Goal: Task Accomplishment & Management: Use online tool/utility

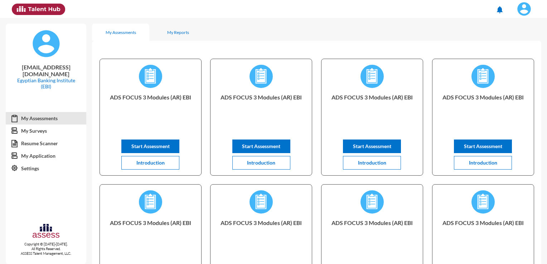
click at [518, 15] on span at bounding box center [524, 9] width 18 height 14
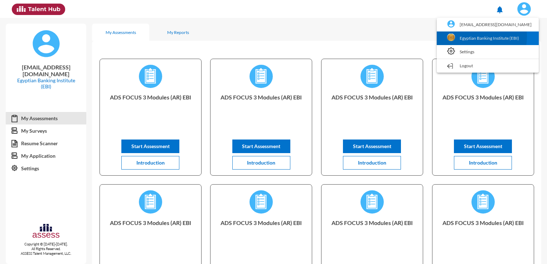
click at [487, 37] on link "Egyptian Banking Institute (EBI)" at bounding box center [487, 39] width 95 height 14
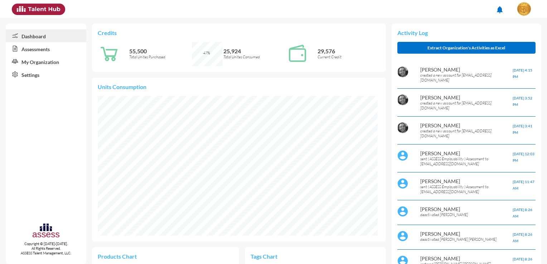
scroll to position [64, 129]
click at [76, 55] on link "My Organization" at bounding box center [46, 61] width 81 height 13
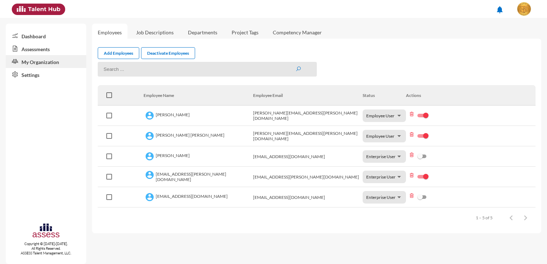
click at [46, 51] on link "Assessments" at bounding box center [46, 48] width 81 height 13
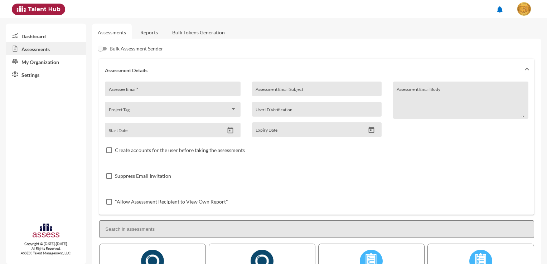
click at [205, 32] on link "Bulk Tokens Generation" at bounding box center [198, 33] width 64 height 18
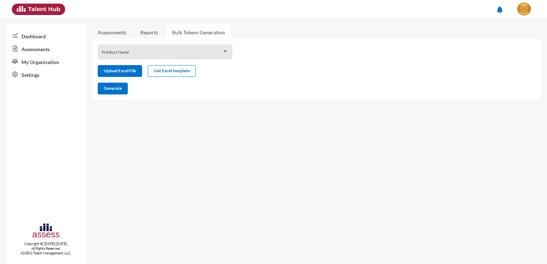
click at [181, 47] on div "Product Name" at bounding box center [165, 51] width 135 height 15
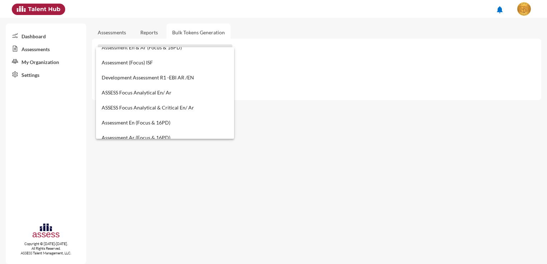
scroll to position [404, 0]
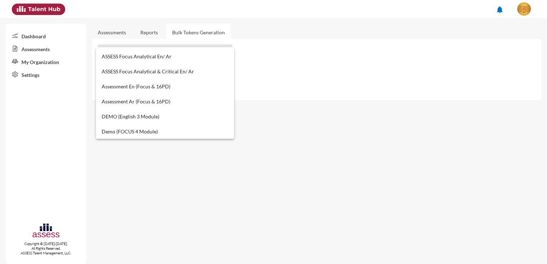
click at [152, 35] on div at bounding box center [273, 132] width 547 height 264
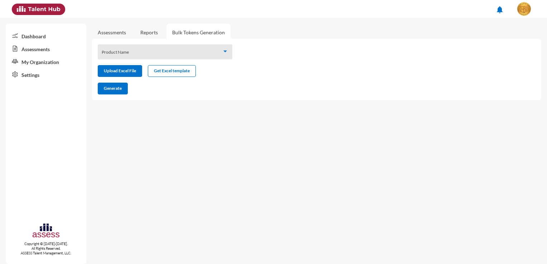
click at [155, 35] on link "Reports" at bounding box center [149, 33] width 29 height 18
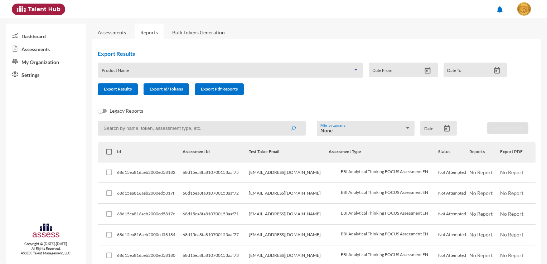
click at [161, 70] on span at bounding box center [227, 73] width 251 height 6
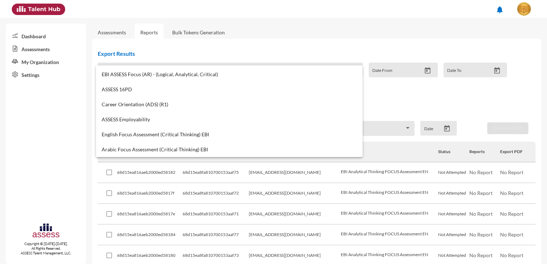
scroll to position [296, 0]
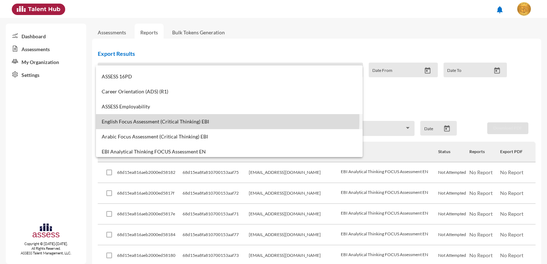
click at [169, 119] on span "English Focus Assessment (Critical Thinking) EBI" at bounding box center [229, 122] width 255 height 6
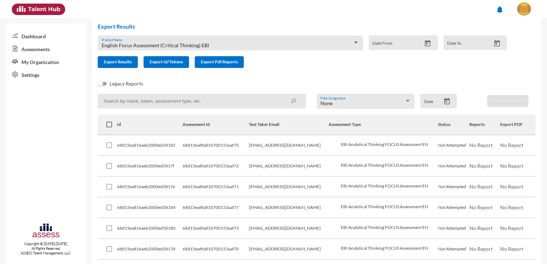
scroll to position [27, 0]
click at [216, 40] on div "English Focus Assessment (Critical Thinking) EBI Product Name" at bounding box center [230, 44] width 257 height 11
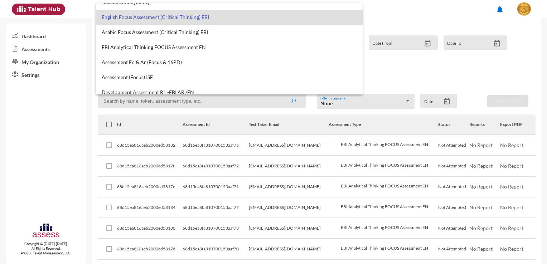
scroll to position [342, 0]
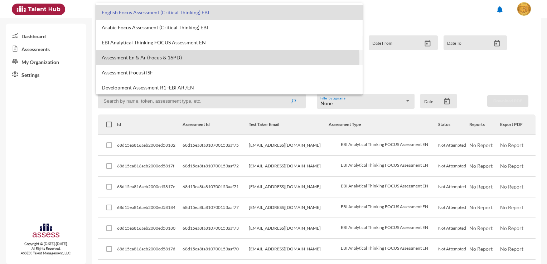
click at [215, 59] on span "Assessment En & Ar (Focus & 16PD)" at bounding box center [229, 58] width 255 height 6
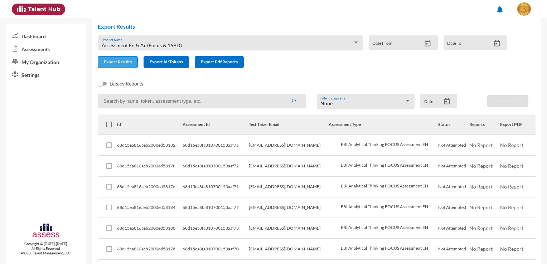
click at [130, 63] on span "Export Results" at bounding box center [118, 61] width 28 height 5
click at [353, 43] on div at bounding box center [356, 43] width 6 height 6
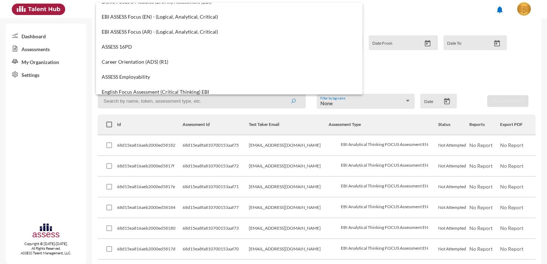
scroll to position [258, 0]
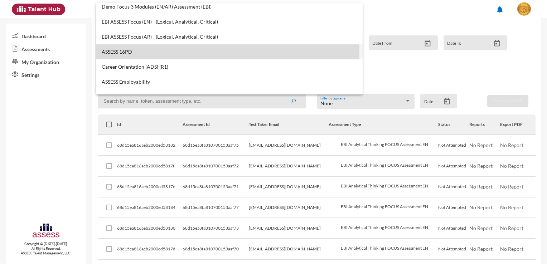
click at [176, 51] on span "ASSESS 16PD" at bounding box center [229, 52] width 255 height 6
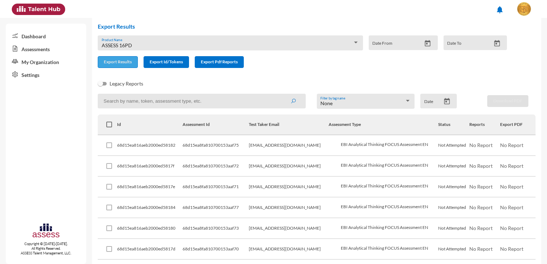
click at [117, 59] on button "Export Results" at bounding box center [118, 62] width 40 height 12
click at [280, 48] on div "ASSESS 16PD" at bounding box center [227, 46] width 251 height 6
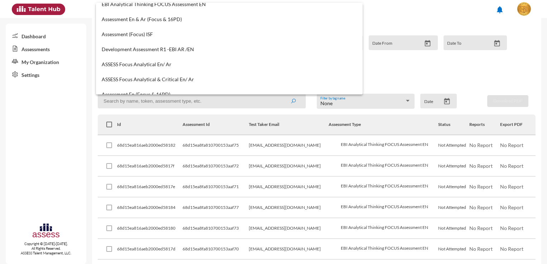
scroll to position [382, 0]
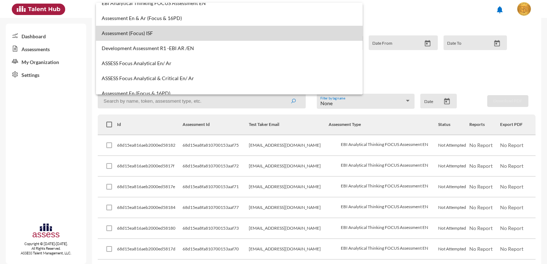
click at [284, 32] on span "Assessment (Focus) ISF" at bounding box center [229, 33] width 255 height 6
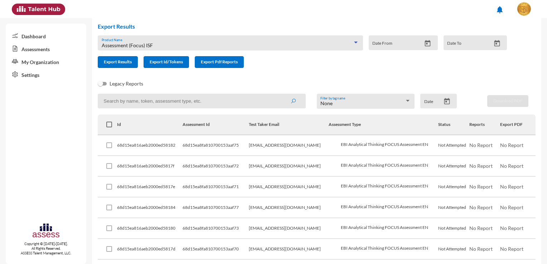
click at [289, 47] on div "Assessment (Focus) ISF" at bounding box center [227, 46] width 251 height 6
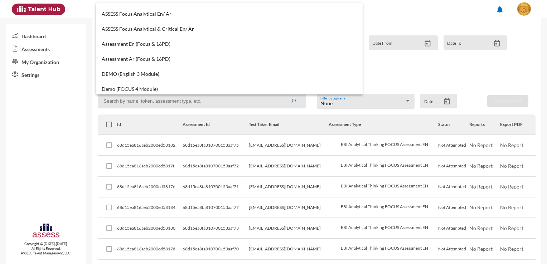
scroll to position [433, 0]
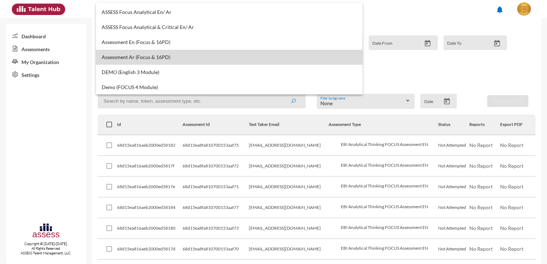
click at [261, 55] on span "Assessment Ar (Focus & 16PD)" at bounding box center [229, 57] width 255 height 6
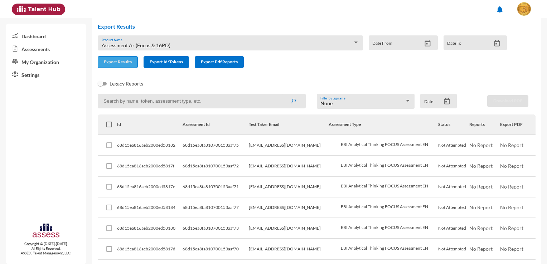
click at [130, 67] on button "Export Results" at bounding box center [118, 62] width 40 height 12
click at [354, 43] on div at bounding box center [356, 43] width 4 height 2
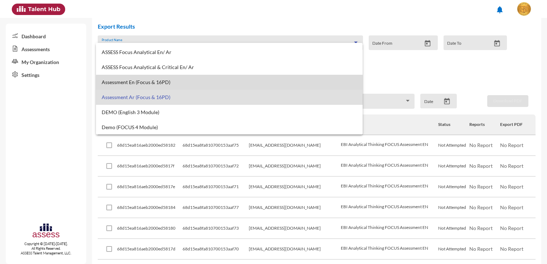
click at [260, 87] on mat-option "Assessment En (Focus & 16PD)" at bounding box center [229, 82] width 267 height 15
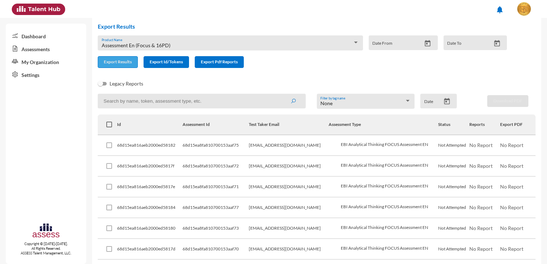
click at [128, 61] on span "Export Results" at bounding box center [118, 61] width 28 height 5
click at [247, 101] on input at bounding box center [202, 101] width 208 height 15
paste input "670d0db63844aa000ee60e3c"
type input "670d0db63844aa000ee60e3c"
click at [291, 101] on icon "submit" at bounding box center [293, 101] width 6 height 6
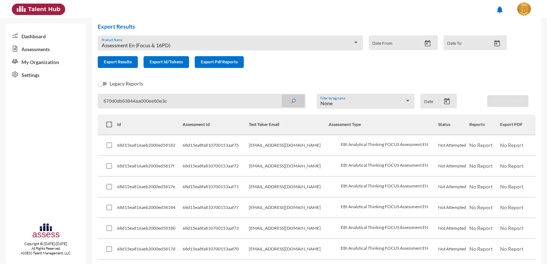
scroll to position [0, 0]
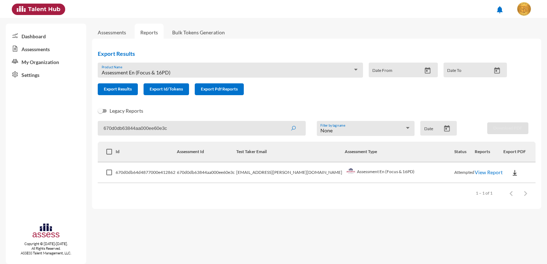
click at [478, 175] on link "View Report" at bounding box center [489, 172] width 28 height 6
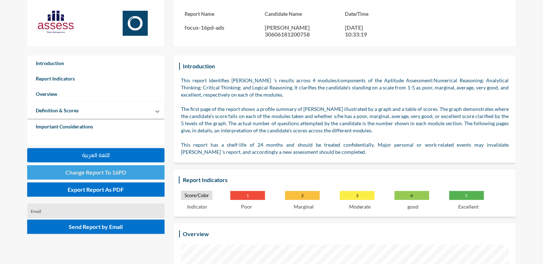
click at [130, 171] on button "Change Report To 16PD" at bounding box center [95, 172] width 137 height 14
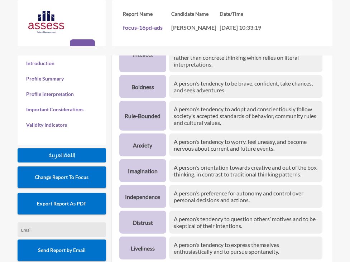
scroll to position [998, 0]
